Goal: Download file/media

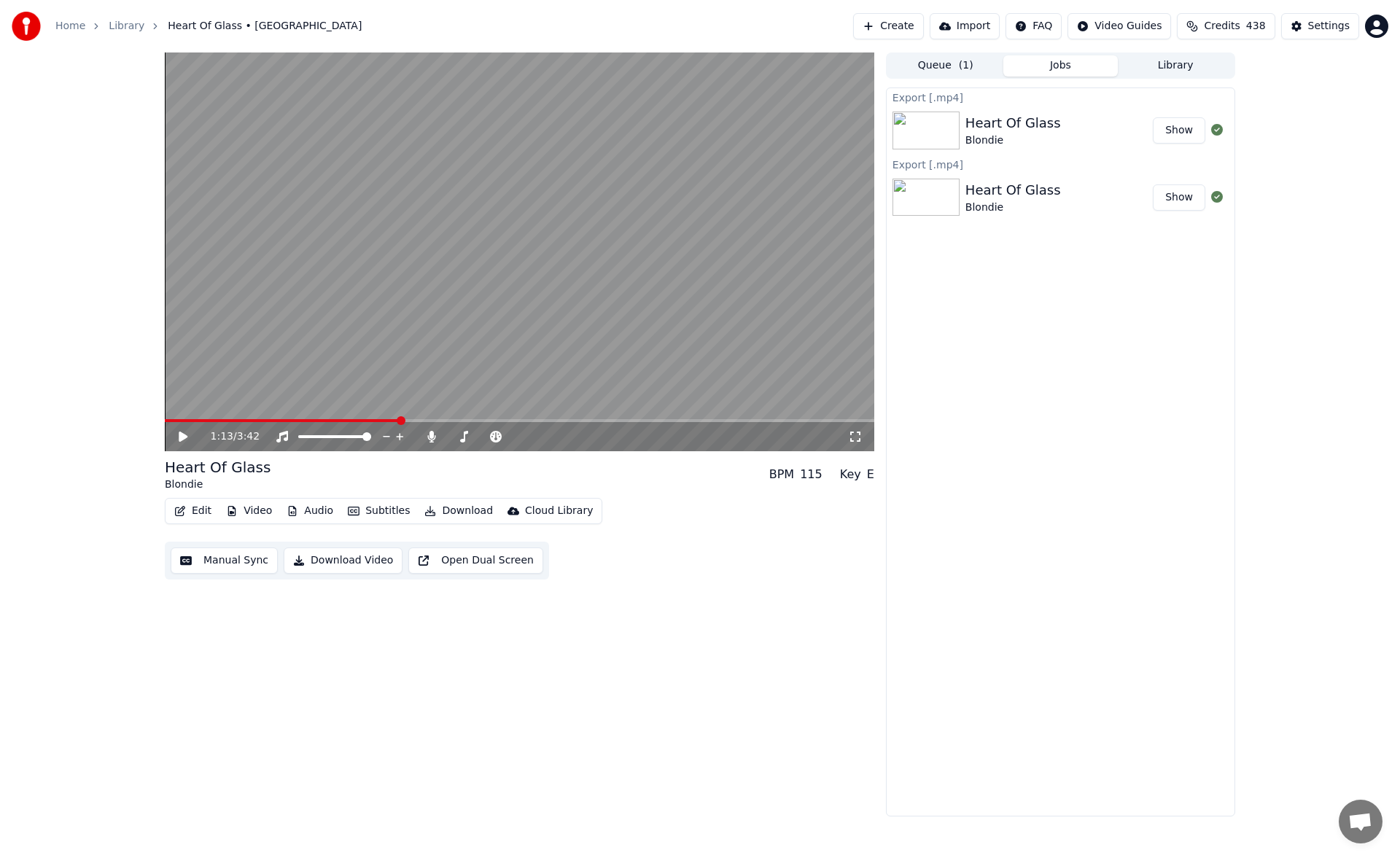
click at [184, 434] on icon at bounding box center [182, 436] width 9 height 11
click at [428, 438] on icon at bounding box center [431, 437] width 8 height 11
click at [456, 436] on span at bounding box center [459, 436] width 9 height 9
click at [466, 420] on span at bounding box center [519, 420] width 709 height 3
click at [451, 433] on span at bounding box center [454, 436] width 9 height 9
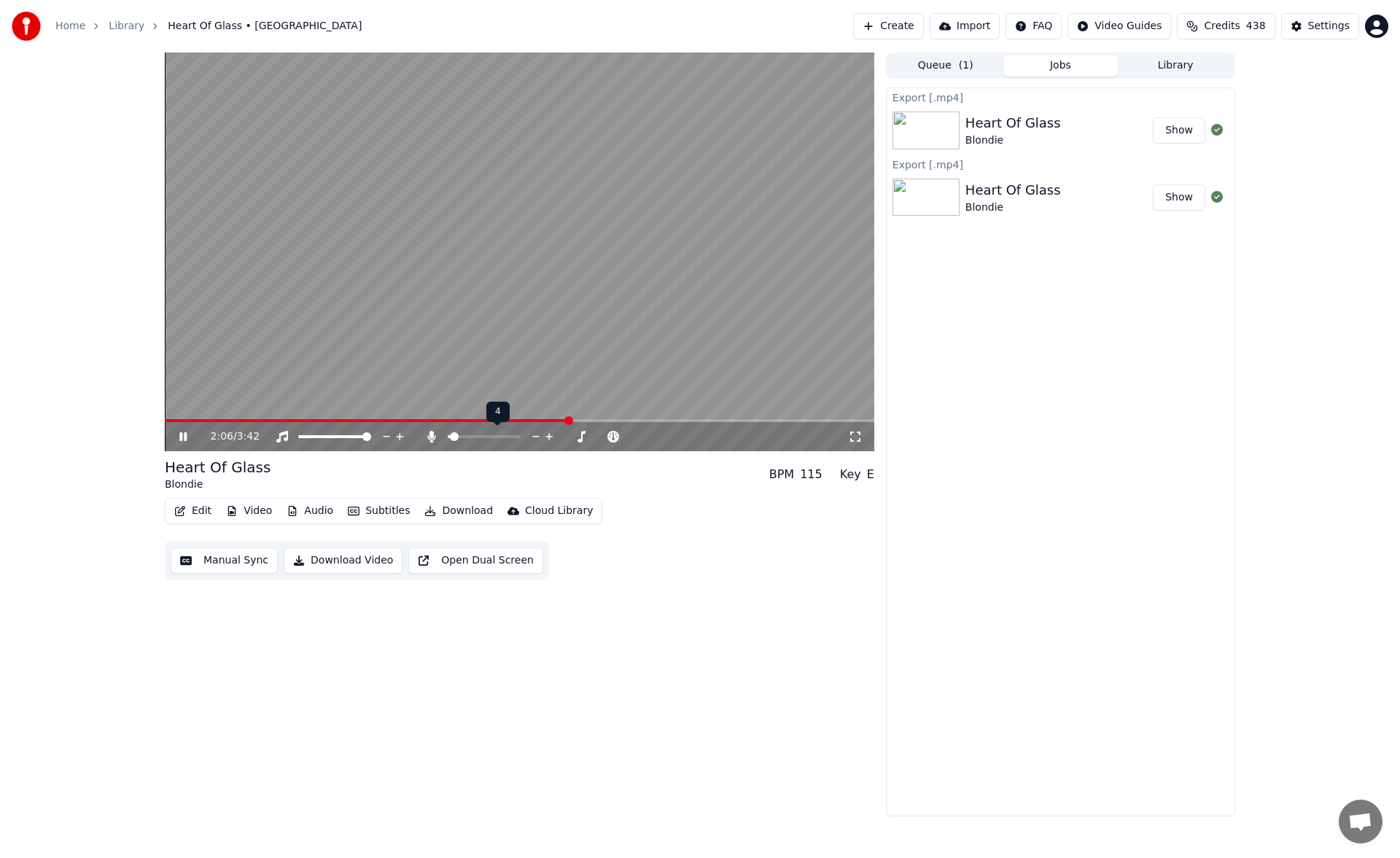
click at [451, 438] on span at bounding box center [454, 436] width 9 height 9
click at [594, 422] on span at bounding box center [519, 420] width 709 height 3
click at [627, 419] on span at bounding box center [519, 420] width 709 height 3
click at [669, 420] on span at bounding box center [519, 420] width 709 height 3
click at [450, 436] on span at bounding box center [453, 436] width 9 height 9
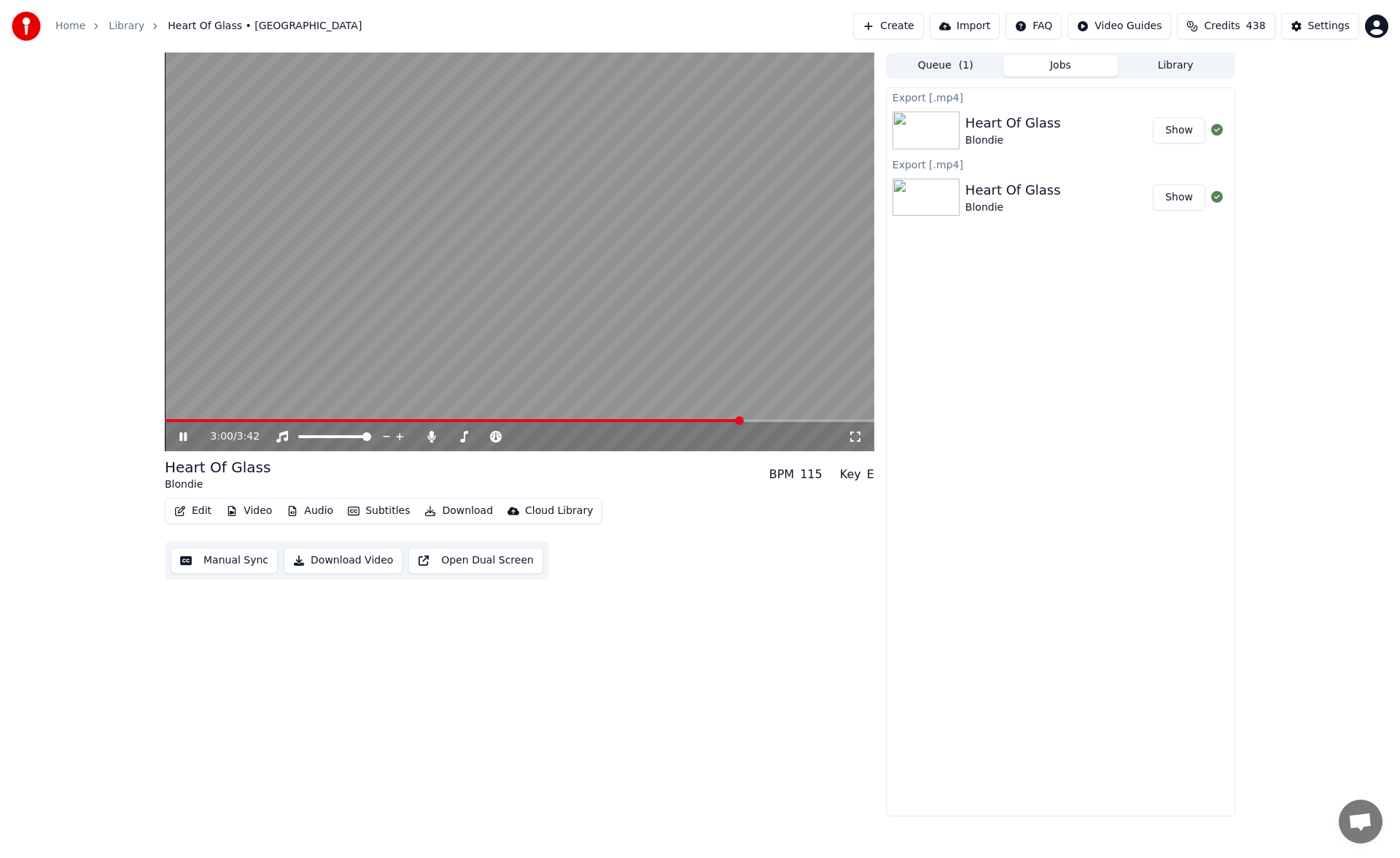
click at [177, 435] on icon at bounding box center [194, 437] width 34 height 11
click at [453, 510] on button "Download" at bounding box center [458, 510] width 80 height 20
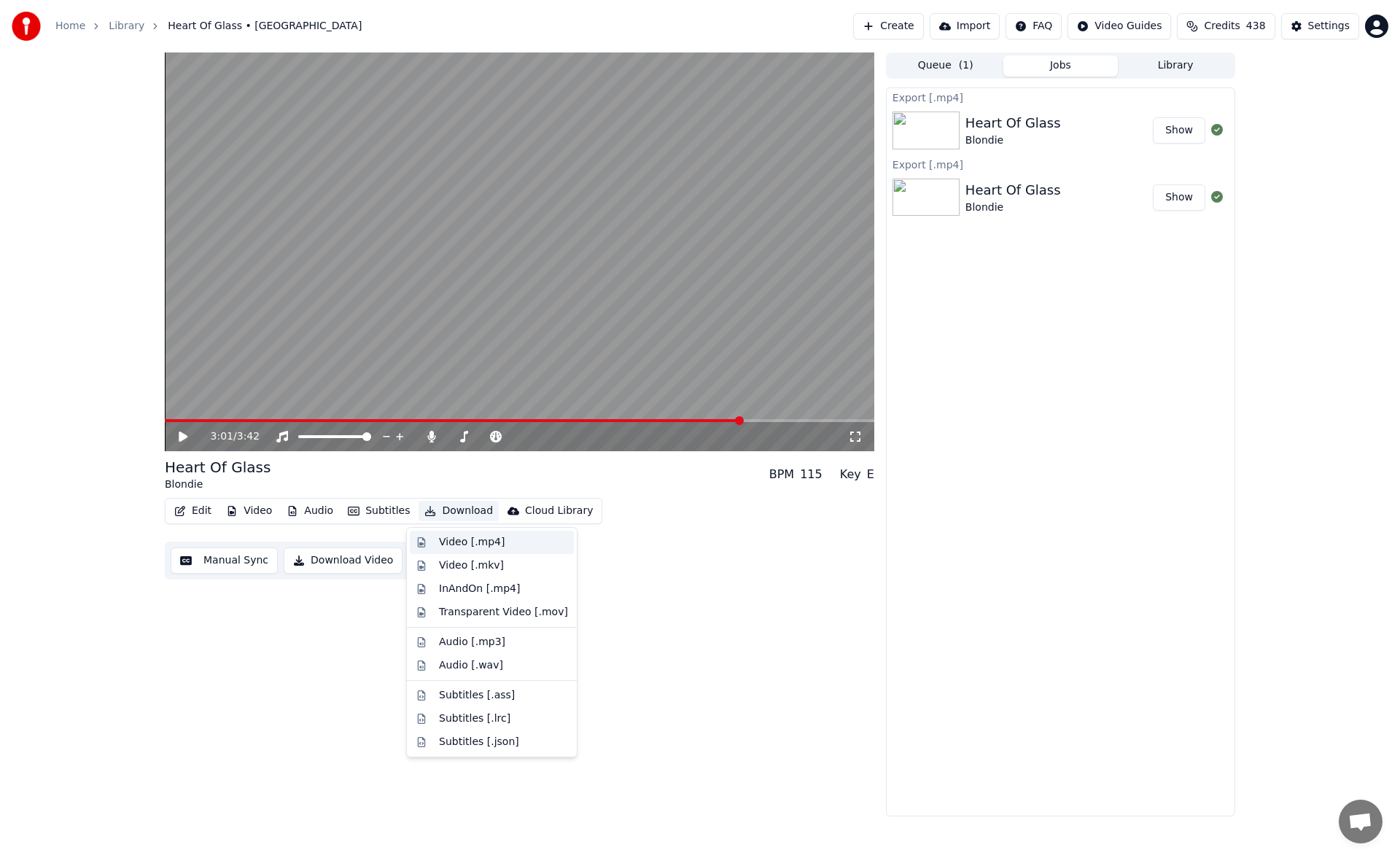
click at [476, 536] on div "Video [.mp4]" at bounding box center [471, 542] width 66 height 15
